Goal: Transaction & Acquisition: Purchase product/service

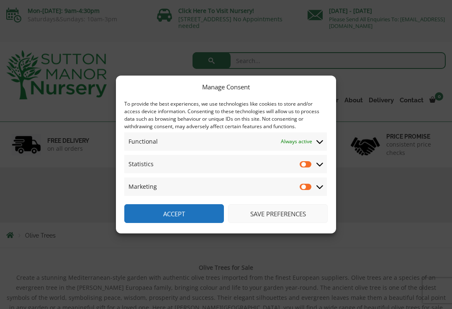
click at [312, 161] on input "Statistics" at bounding box center [305, 164] width 13 height 8
click at [305, 164] on input "Statistics" at bounding box center [305, 164] width 13 height 8
checkbox input "false"
click at [299, 213] on button "Save preferences" at bounding box center [278, 213] width 100 height 19
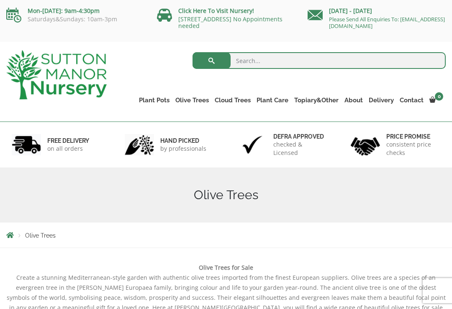
click at [0, 0] on link "Gnarled Olive Trees" at bounding box center [0, 0] width 0 height 0
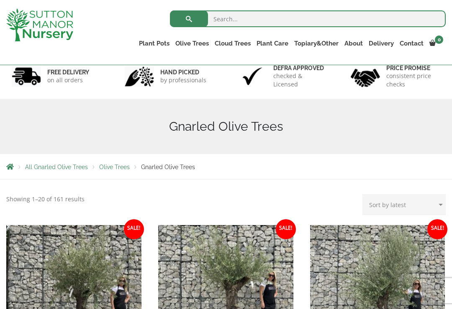
scroll to position [65, 0]
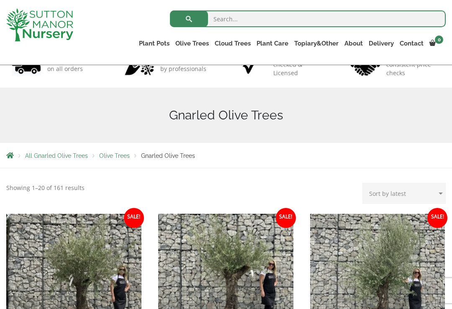
click at [443, 197] on select "Sort by popularity Sort by latest Sort by price: low to high Sort by price: hig…" at bounding box center [403, 193] width 83 height 21
select select "price"
